Goal: Transaction & Acquisition: Purchase product/service

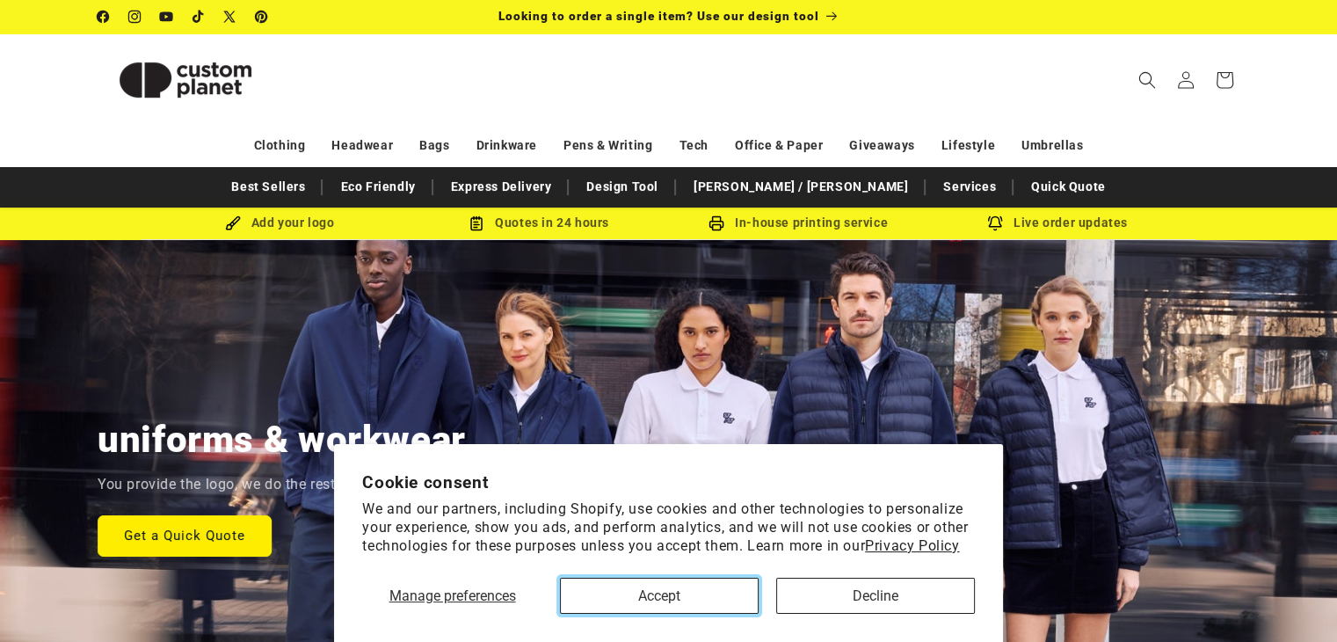
click at [686, 592] on button "Accept" at bounding box center [659, 596] width 199 height 36
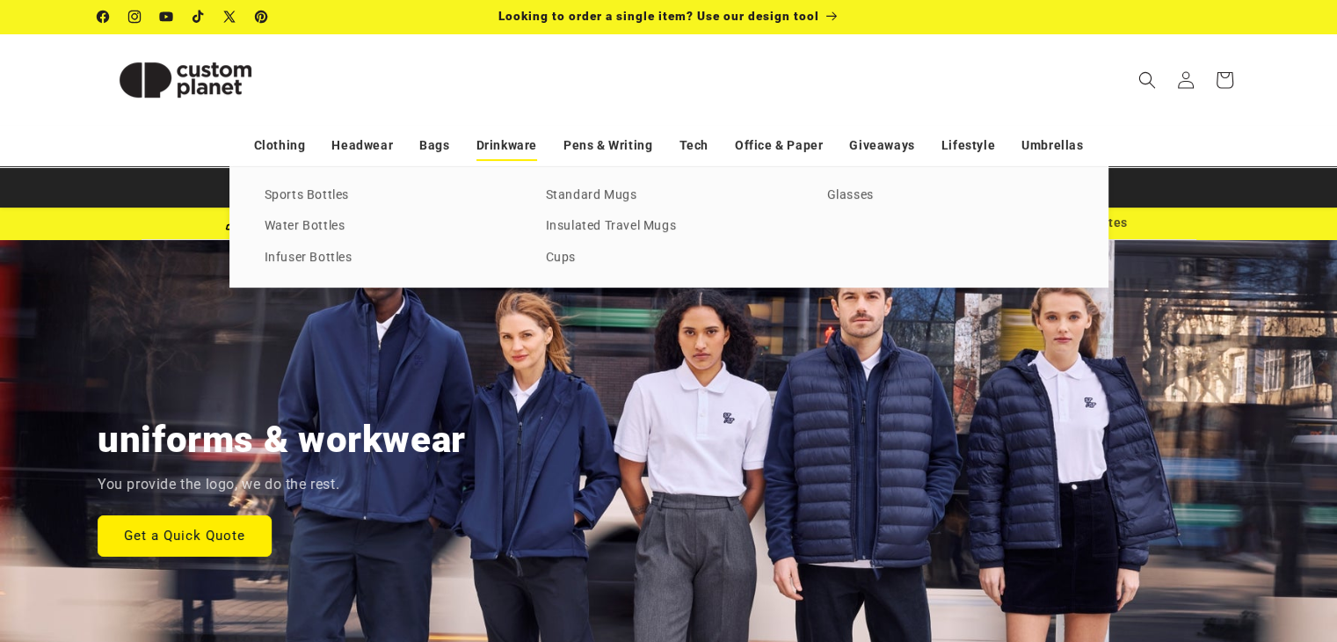
click at [500, 155] on link "Drinkware" at bounding box center [506, 145] width 61 height 31
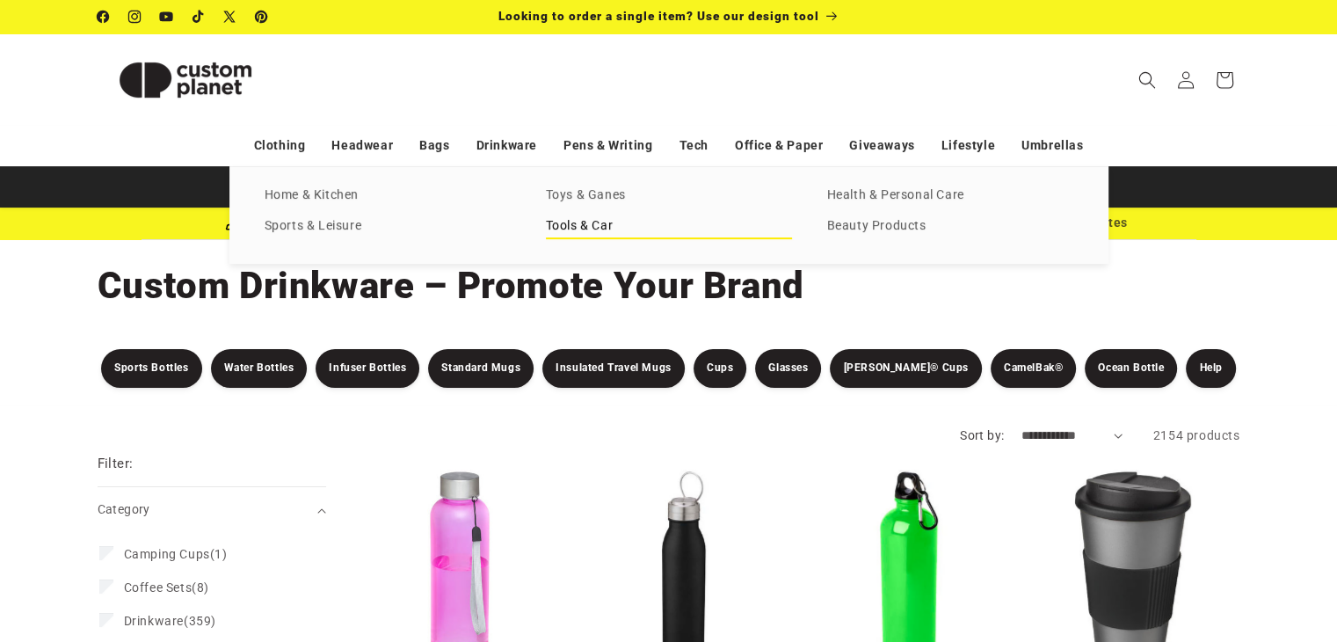
click at [620, 224] on link "Tools & Car" at bounding box center [669, 227] width 246 height 24
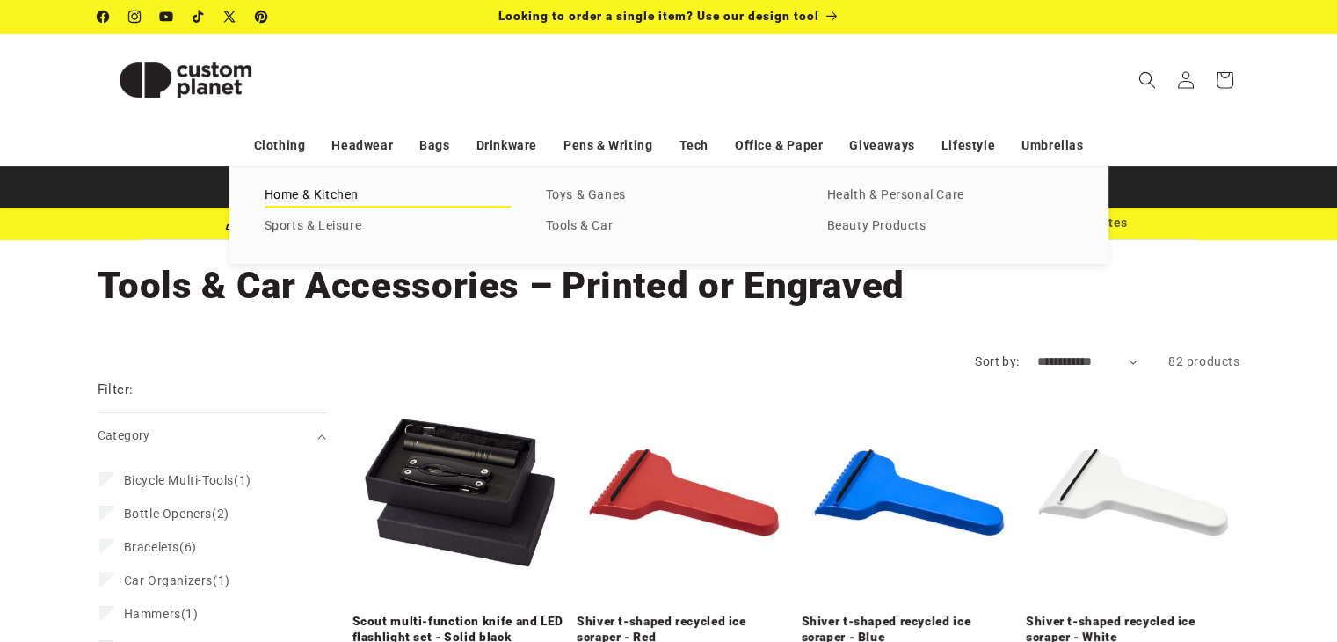
click at [309, 188] on link "Home & Kitchen" at bounding box center [388, 196] width 246 height 24
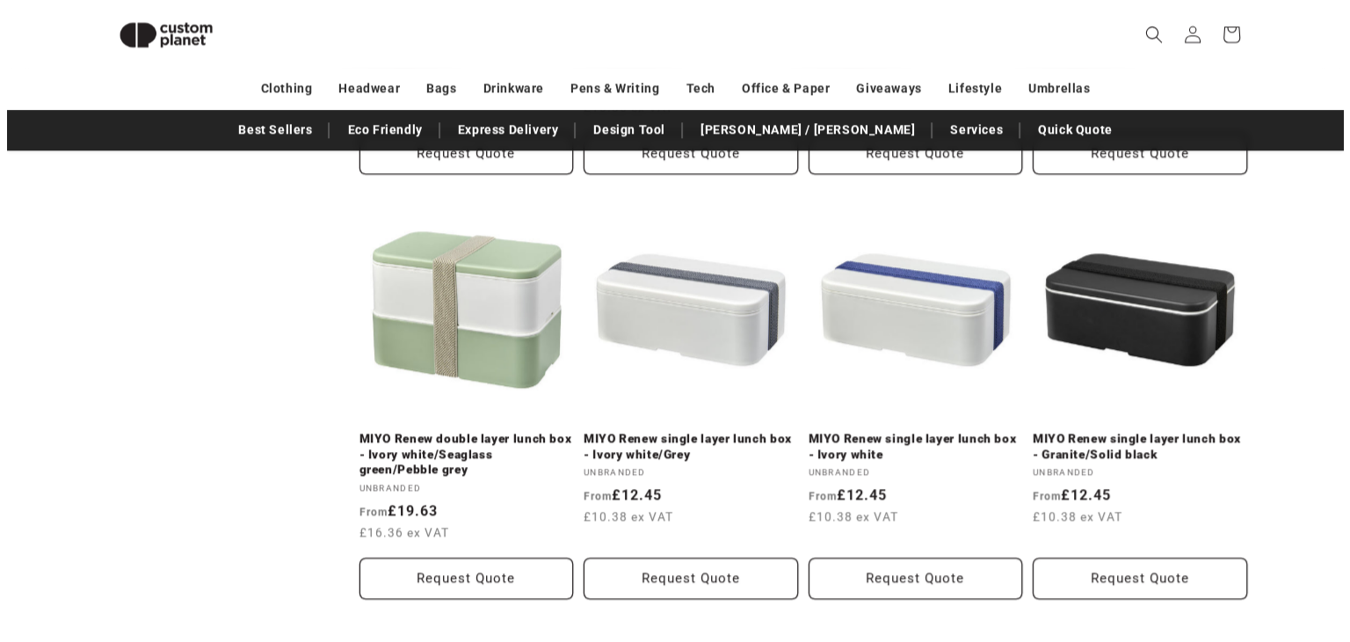
scroll to position [2124, 0]
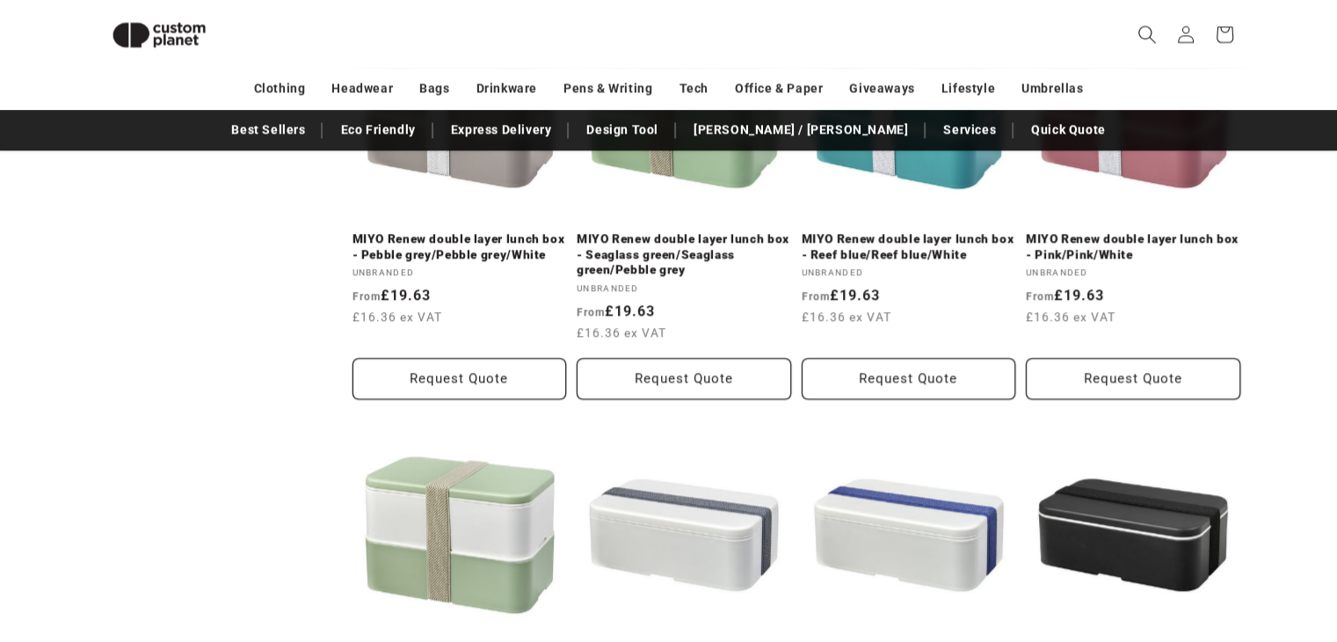
click at [1141, 38] on icon "Search" at bounding box center [1147, 34] width 18 height 18
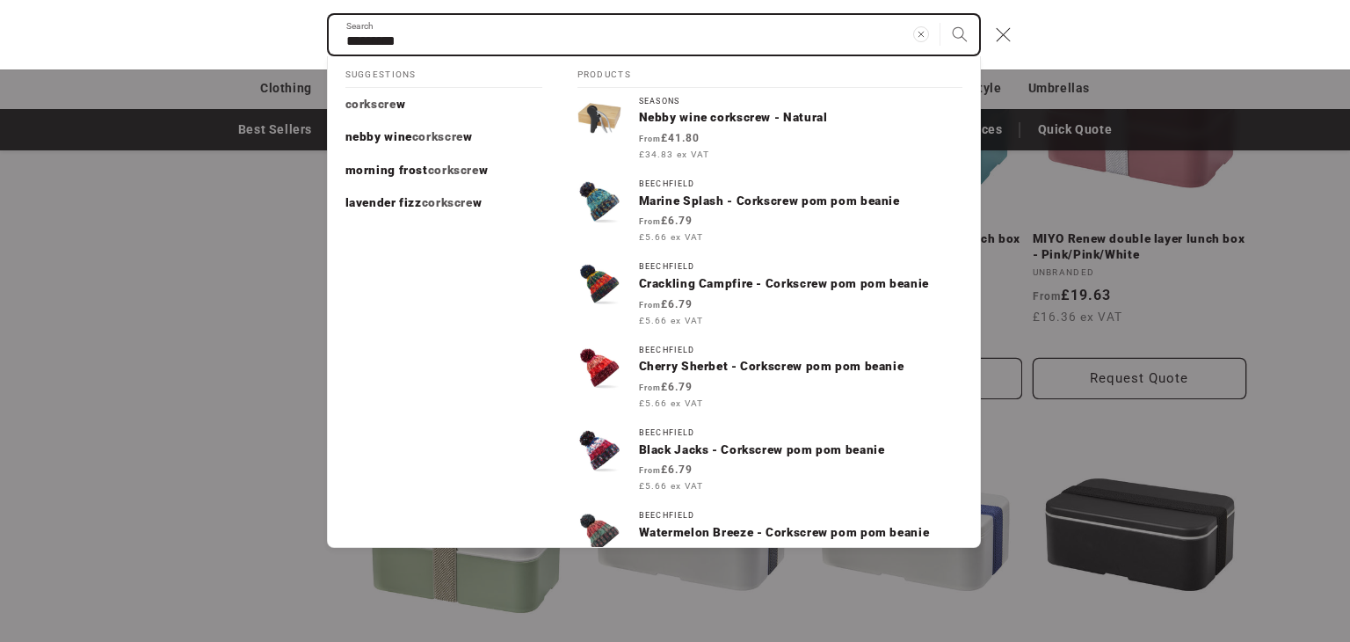
type input "*********"
click at [941, 15] on button "Search" at bounding box center [960, 34] width 39 height 39
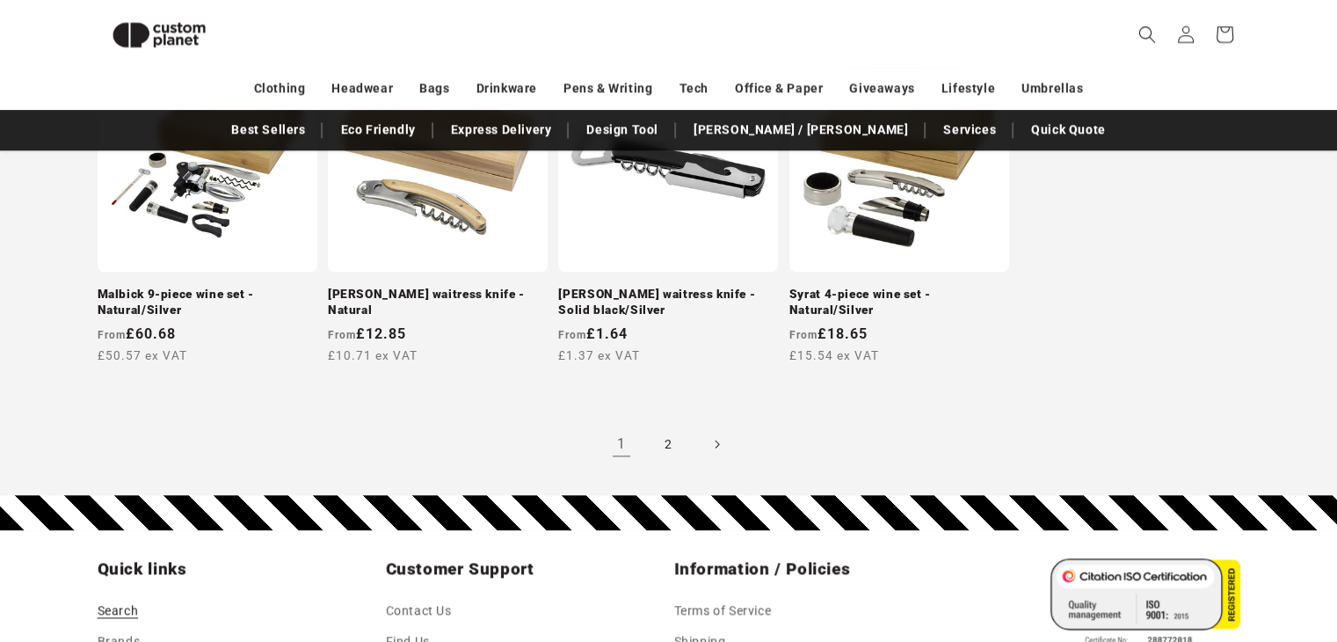
scroll to position [1771, 0]
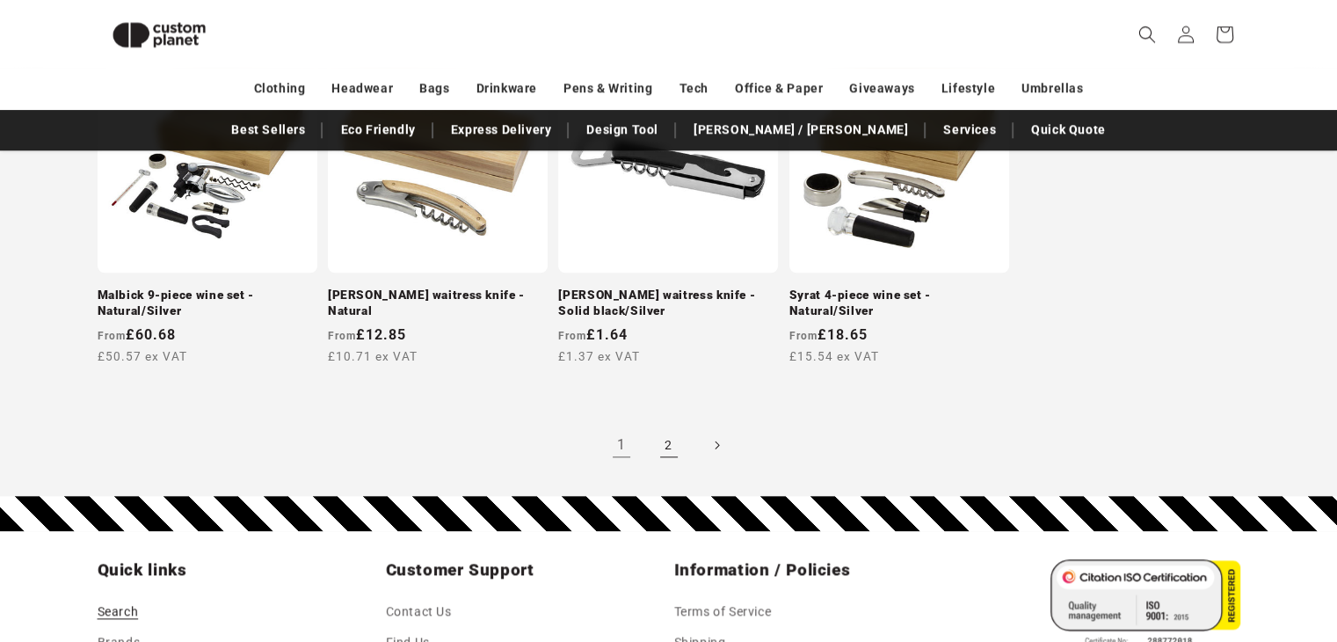
click at [662, 447] on link "2" at bounding box center [669, 444] width 39 height 39
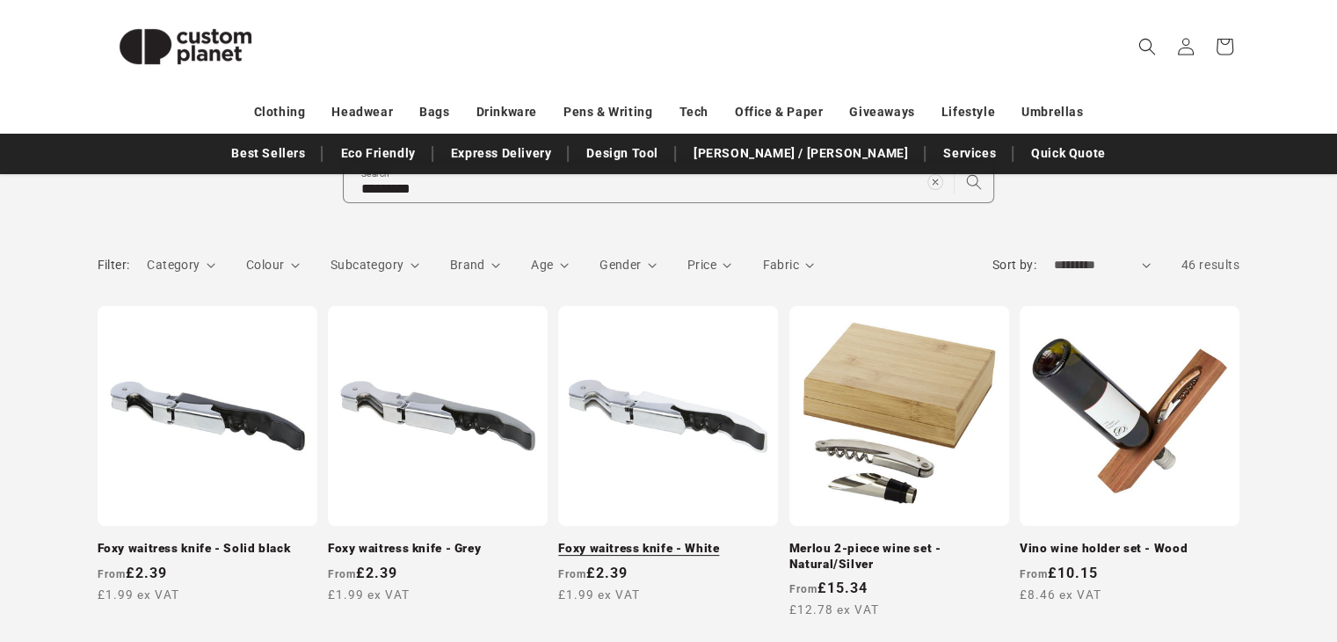
scroll to position [183, 0]
click at [479, 541] on link "Foxy waitress knife - Grey" at bounding box center [438, 549] width 220 height 16
